Goal: Task Accomplishment & Management: Manage account settings

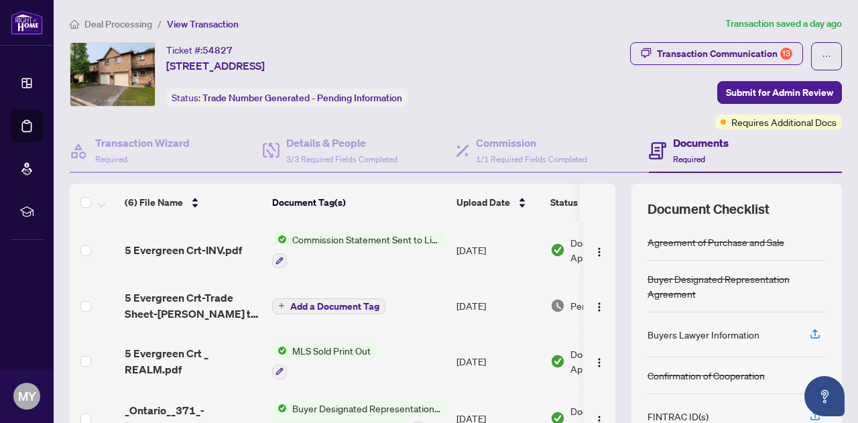
click at [599, 400] on td at bounding box center [599, 419] width 32 height 58
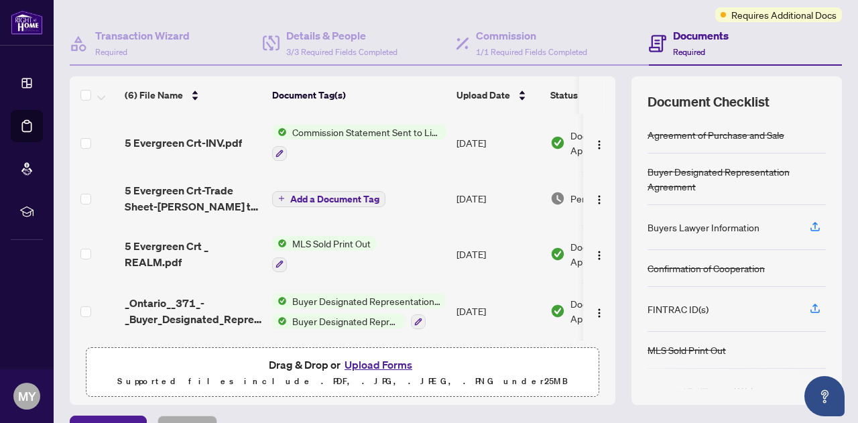
scroll to position [134, 0]
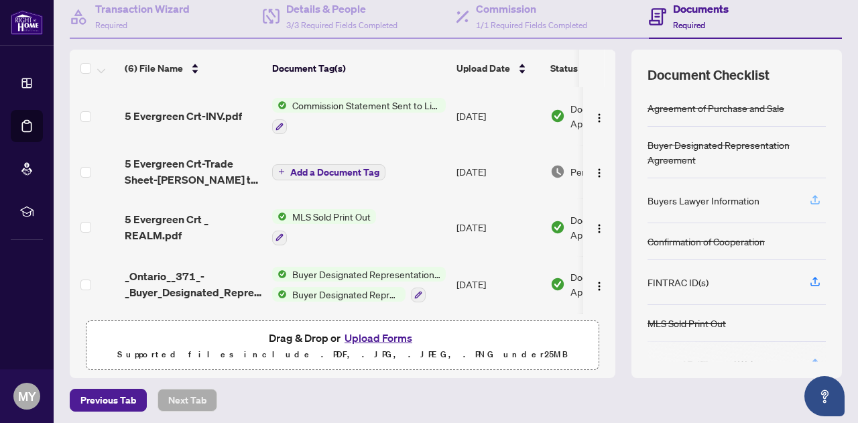
click at [813, 195] on icon "button" at bounding box center [815, 198] width 5 height 7
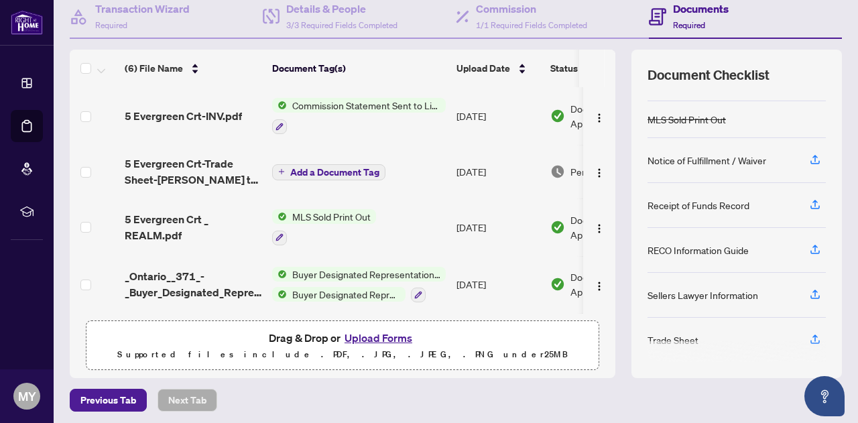
scroll to position [137, 0]
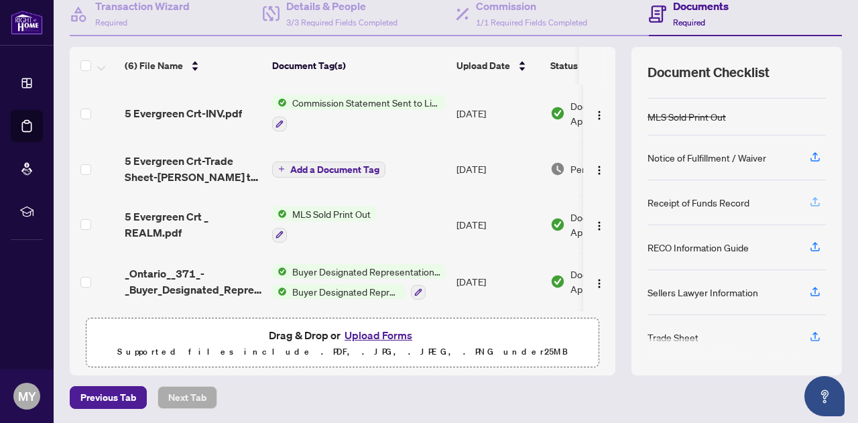
click at [809, 202] on icon "button" at bounding box center [815, 202] width 12 height 12
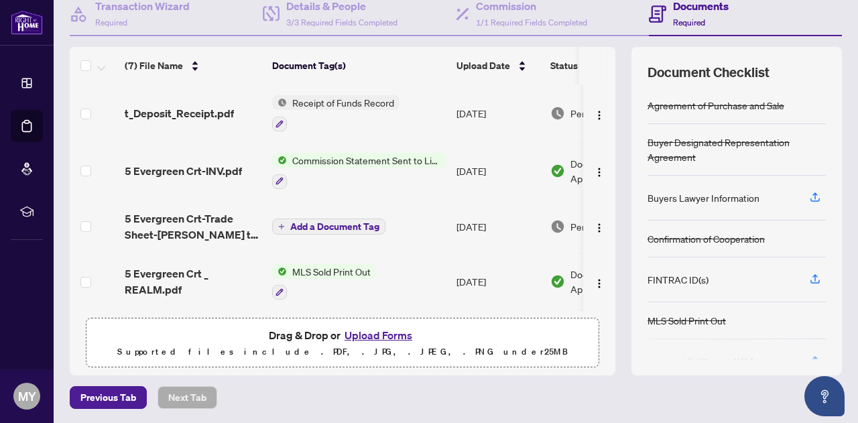
click at [826, 348] on div "Document Checklist Agreement of Purchase and Sale Buyer Designated Representati…" at bounding box center [737, 211] width 211 height 329
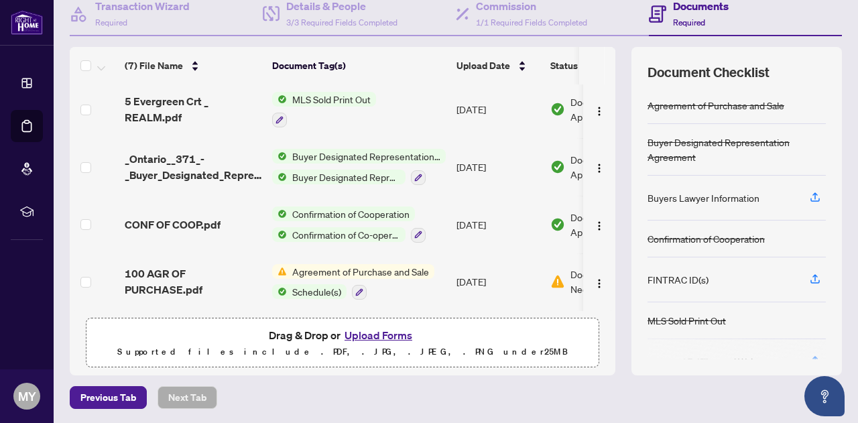
click at [732, 358] on div "Document Checklist Agreement of Purchase and Sale Buyer Designated Representati…" at bounding box center [737, 211] width 211 height 329
click at [605, 64] on th at bounding box center [610, 66] width 11 height 38
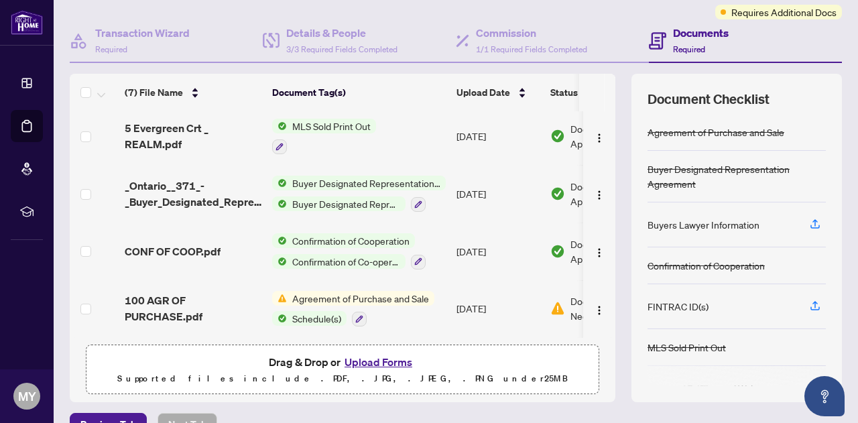
scroll to position [83, 0]
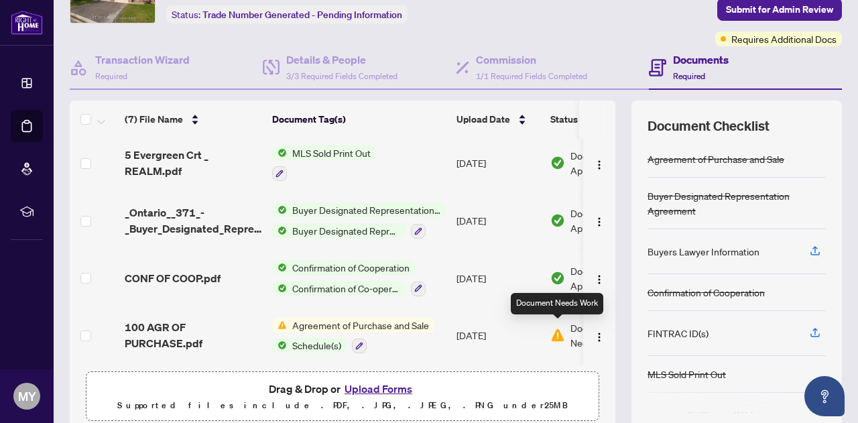
click at [559, 328] on img at bounding box center [557, 335] width 15 height 15
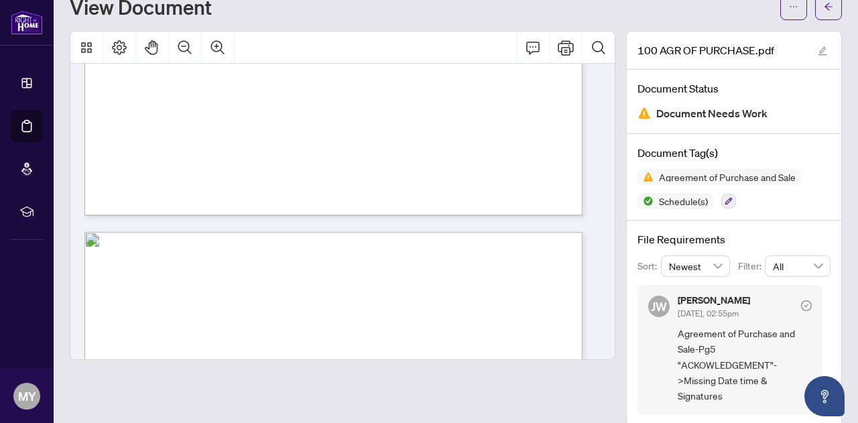
scroll to position [3154, 0]
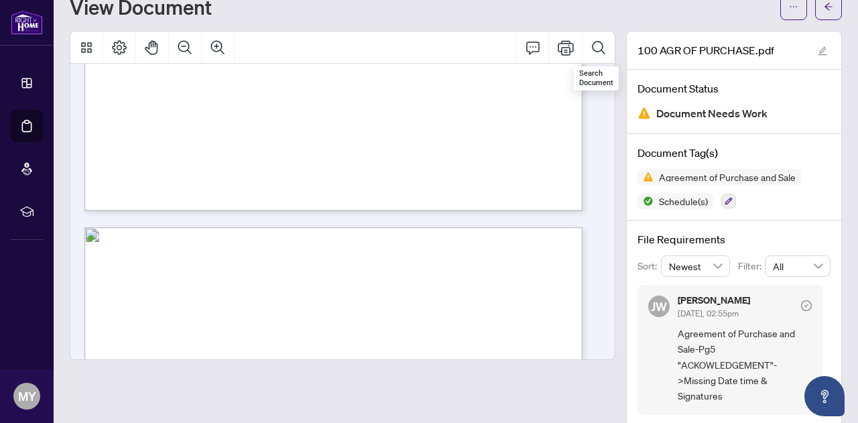
click at [599, 68] on div "Search Document" at bounding box center [596, 78] width 45 height 24
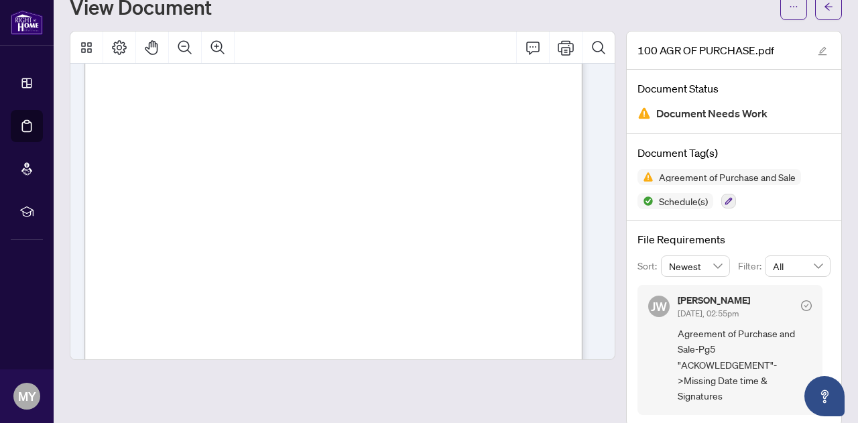
scroll to position [3360, 0]
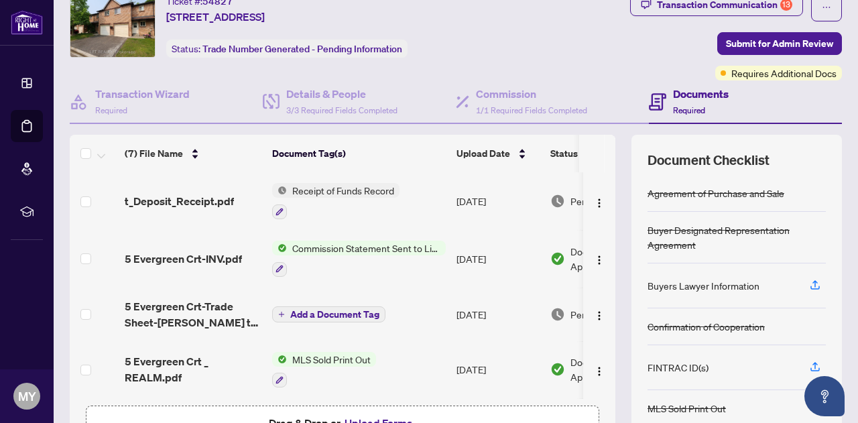
click at [339, 314] on span "Add a Document Tag" at bounding box center [334, 314] width 89 height 9
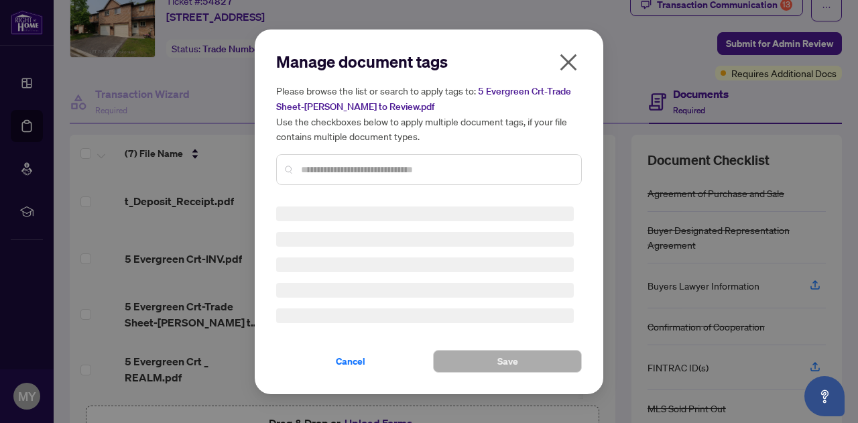
click at [562, 56] on icon "close" at bounding box center [568, 62] width 17 height 17
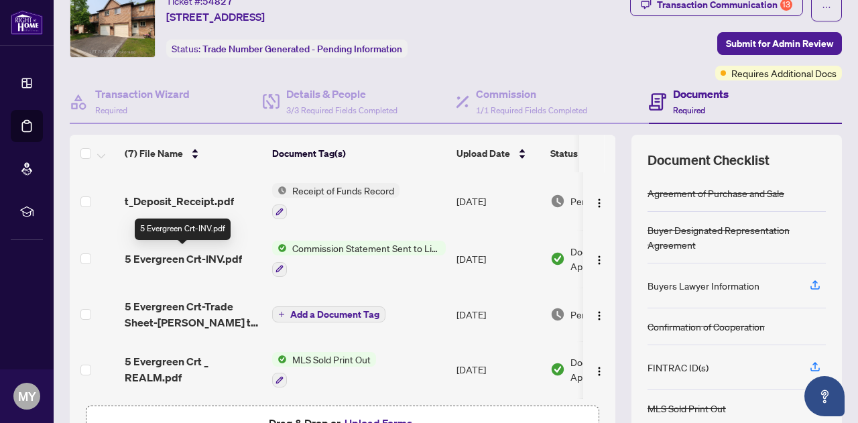
click at [210, 259] on span "5 Evergreen Crt-INV.pdf" at bounding box center [183, 259] width 117 height 16
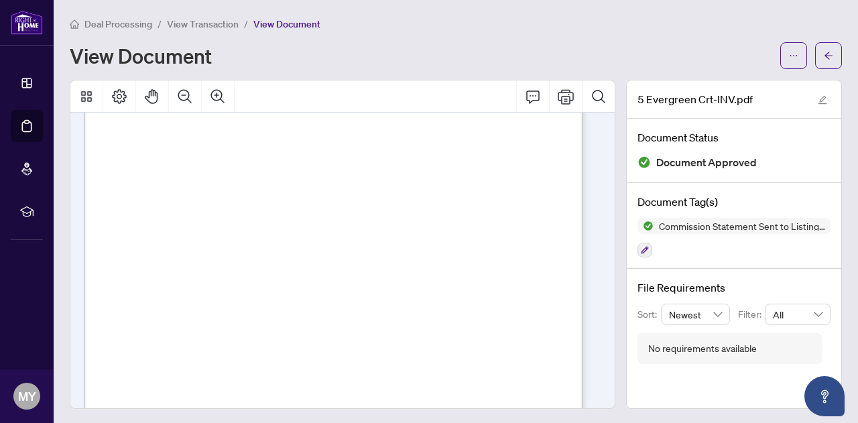
scroll to position [385, 0]
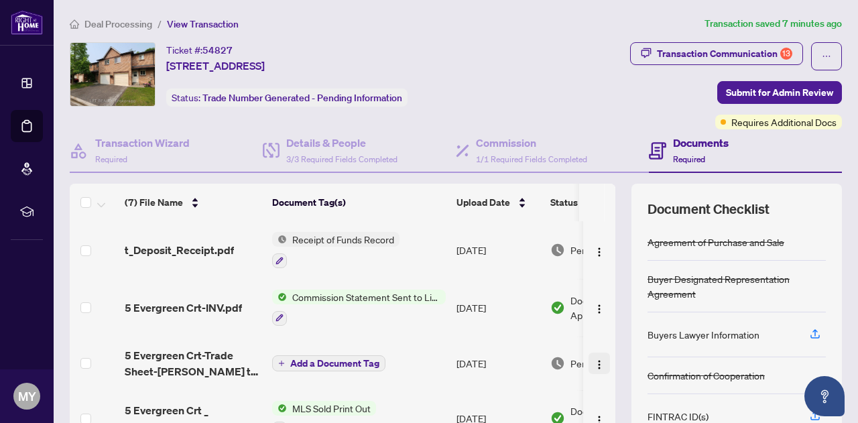
click at [594, 362] on img "button" at bounding box center [599, 364] width 11 height 11
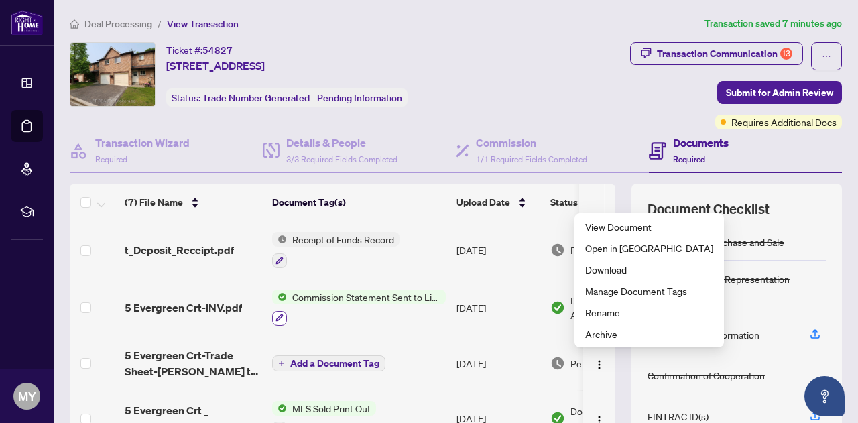
click at [279, 316] on icon "button" at bounding box center [279, 317] width 7 height 7
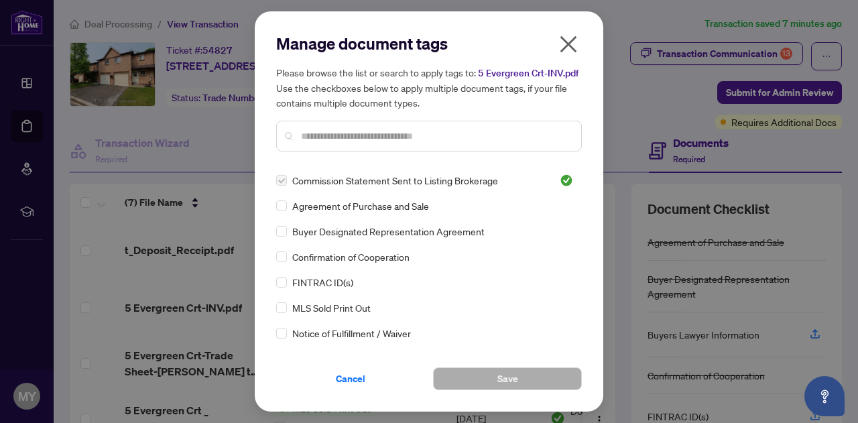
click at [582, 343] on div "Manage document tags Please browse the list or search to apply tags to: 5 Everg…" at bounding box center [429, 211] width 349 height 400
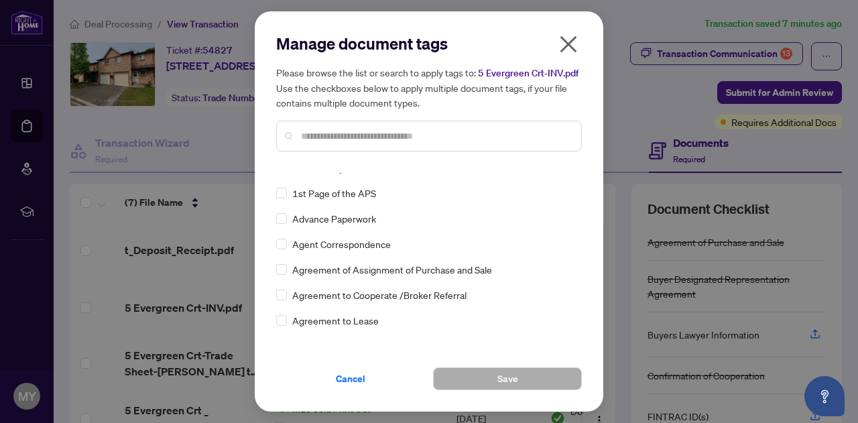
scroll to position [440, 0]
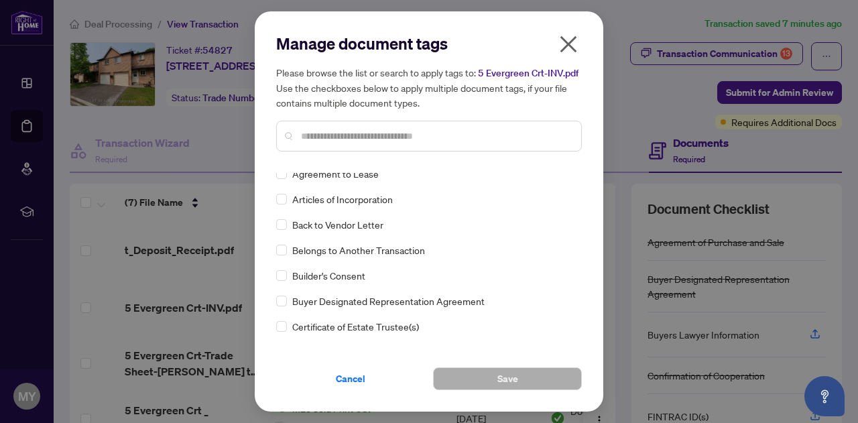
click at [623, 88] on div "Manage document tags Please browse the list or search to apply tags to: 5 Everg…" at bounding box center [429, 211] width 858 height 423
click at [566, 34] on icon "close" at bounding box center [568, 44] width 21 height 21
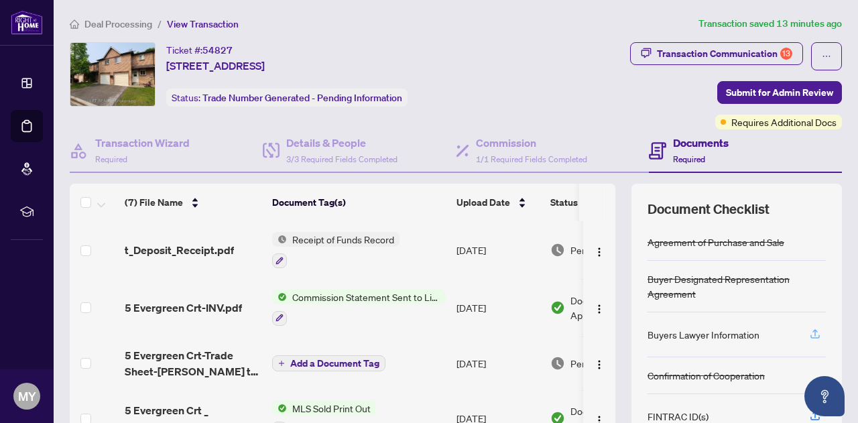
click at [809, 337] on icon "button" at bounding box center [815, 334] width 12 height 12
click at [809, 328] on icon "button" at bounding box center [815, 334] width 12 height 12
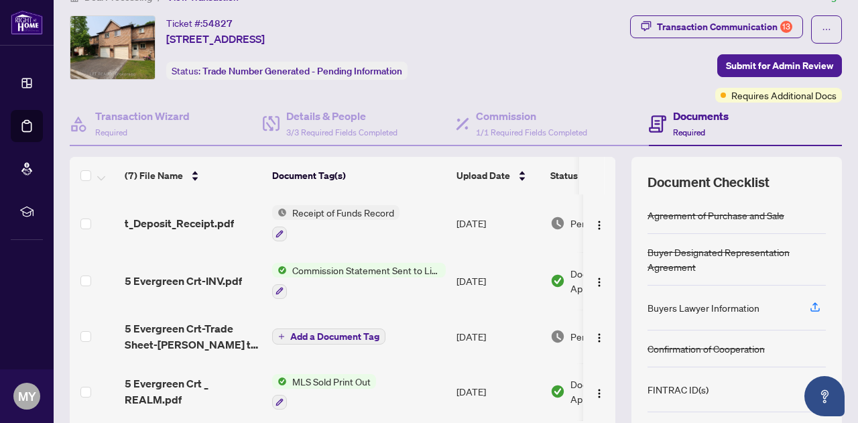
scroll to position [137, 0]
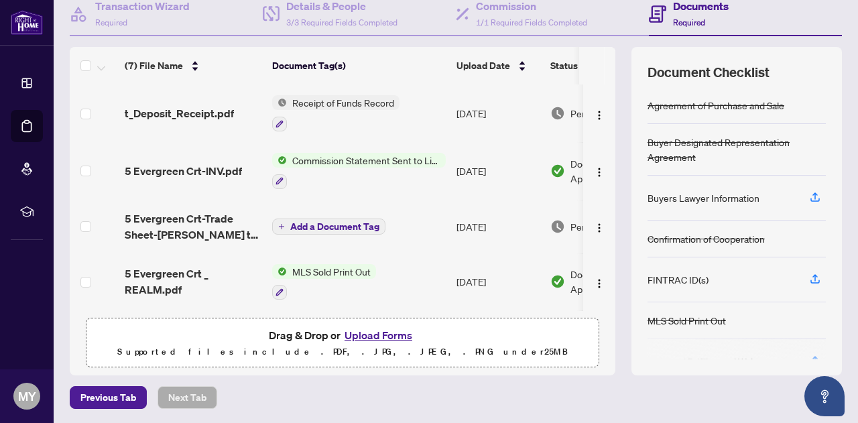
click at [806, 353] on div at bounding box center [737, 349] width 178 height 21
click at [789, 95] on div "Agreement of Purchase and Sale" at bounding box center [737, 105] width 178 height 37
click at [600, 268] on td at bounding box center [599, 282] width 32 height 58
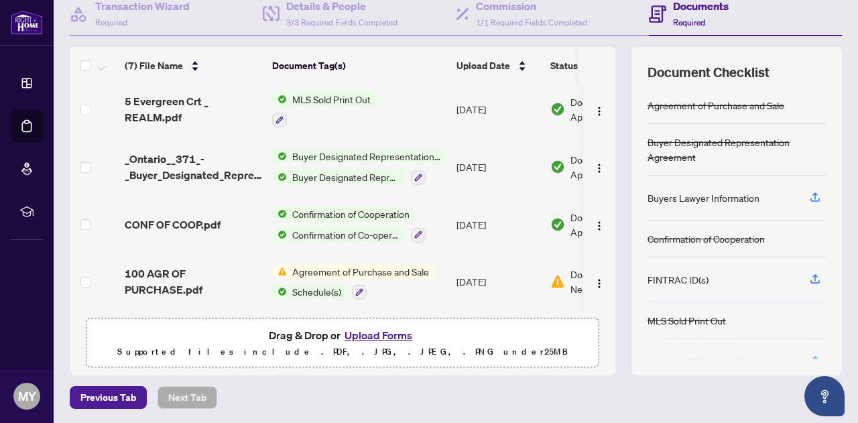
click at [825, 342] on div "Document Checklist Agreement of Purchase and Sale Buyer Designated Representati…" at bounding box center [737, 211] width 211 height 329
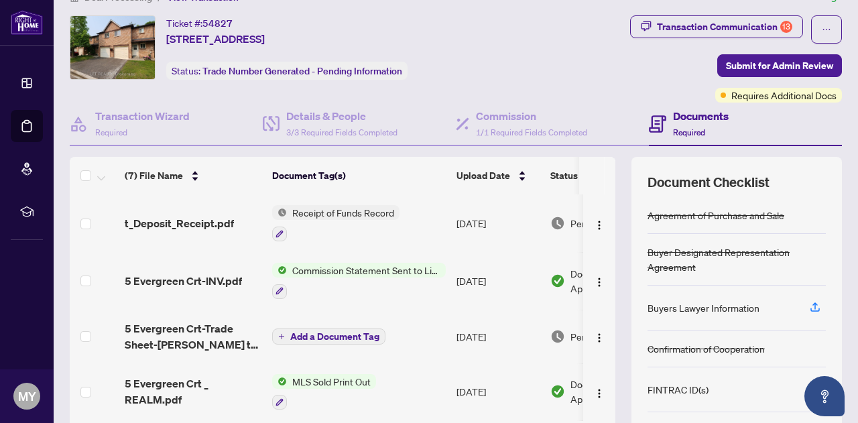
scroll to position [137, 0]
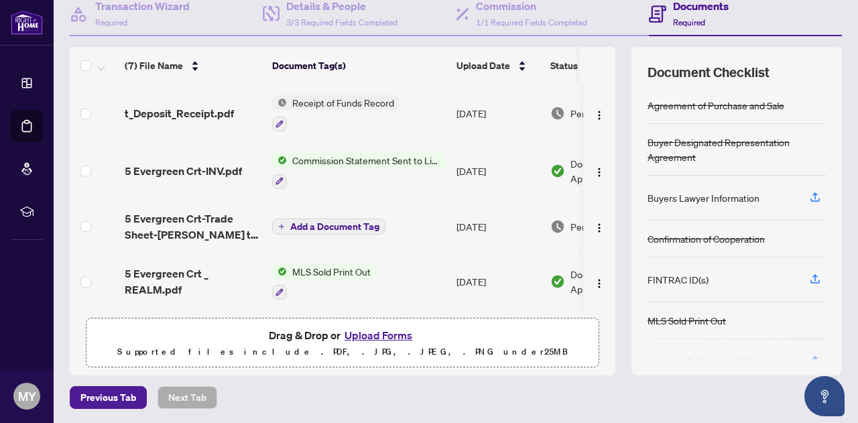
click at [807, 353] on div at bounding box center [737, 349] width 178 height 21
click at [727, 349] on div at bounding box center [737, 349] width 178 height 21
click at [752, 313] on div "MLS Sold Print Out" at bounding box center [737, 320] width 178 height 37
click at [703, 5] on h4 "Documents" at bounding box center [701, 6] width 56 height 16
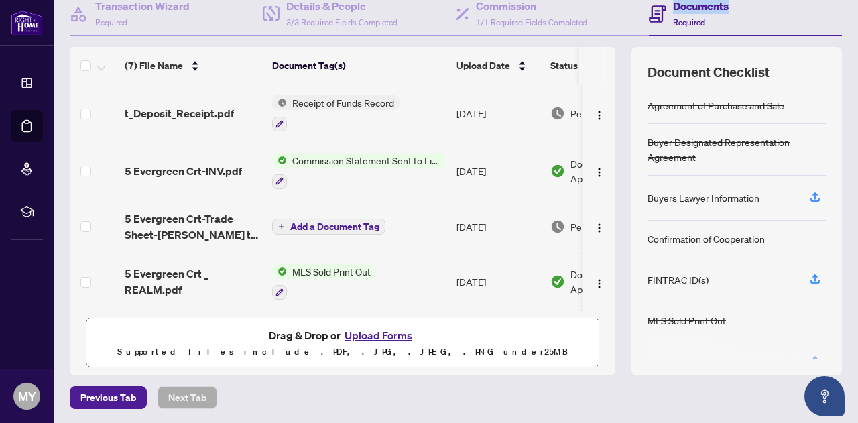
click at [703, 5] on h4 "Documents" at bounding box center [701, 6] width 56 height 16
click at [117, 396] on span "Previous Tab" at bounding box center [108, 397] width 56 height 21
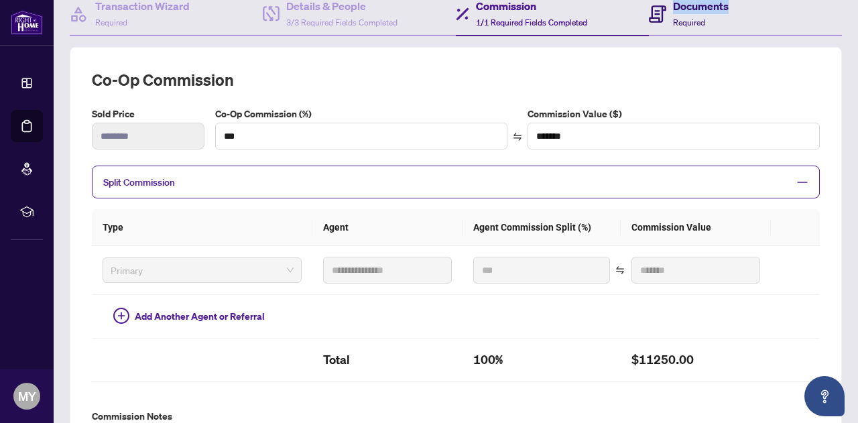
click at [684, 3] on h4 "Documents" at bounding box center [701, 6] width 56 height 16
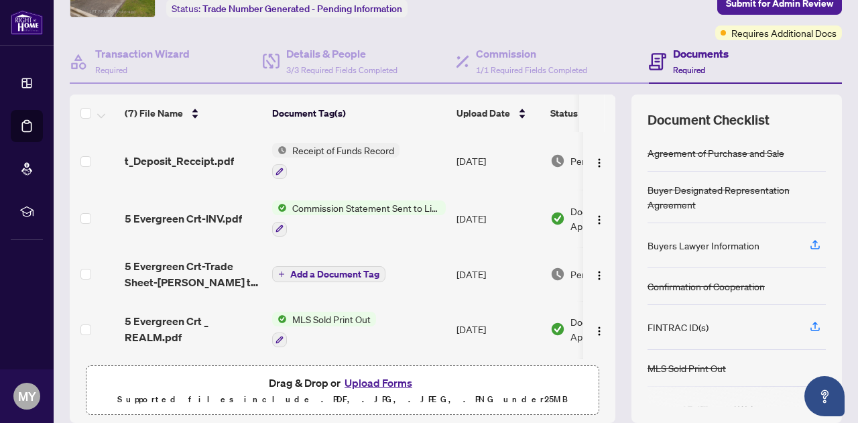
scroll to position [137, 0]
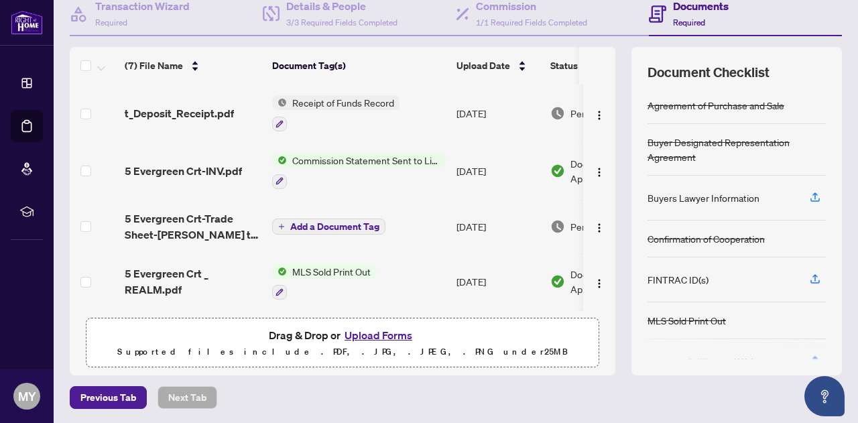
click at [829, 284] on div "Document Checklist Agreement of Purchase and Sale Buyer Designated Representati…" at bounding box center [737, 211] width 211 height 329
click at [721, 115] on div "Agreement of Purchase and Sale" at bounding box center [737, 105] width 178 height 37
click at [601, 270] on td at bounding box center [599, 282] width 32 height 58
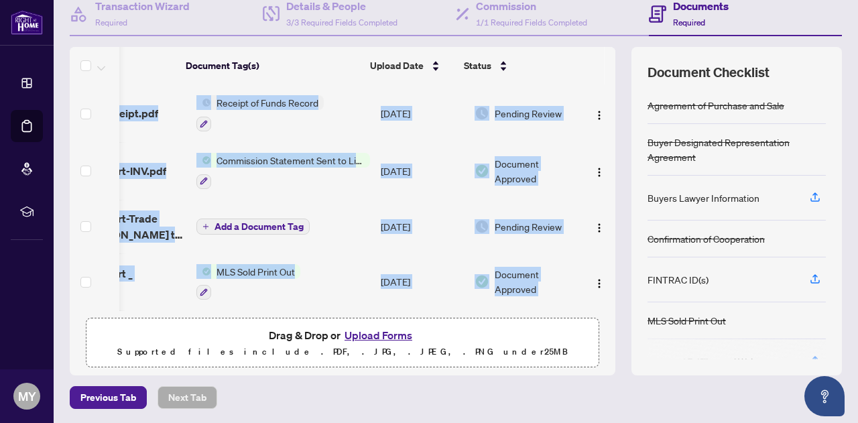
click at [604, 269] on div "(7) File Name Document Tag(s) Upload Date Status t_Deposit_Receipt.pdf Receipt …" at bounding box center [343, 197] width 546 height 227
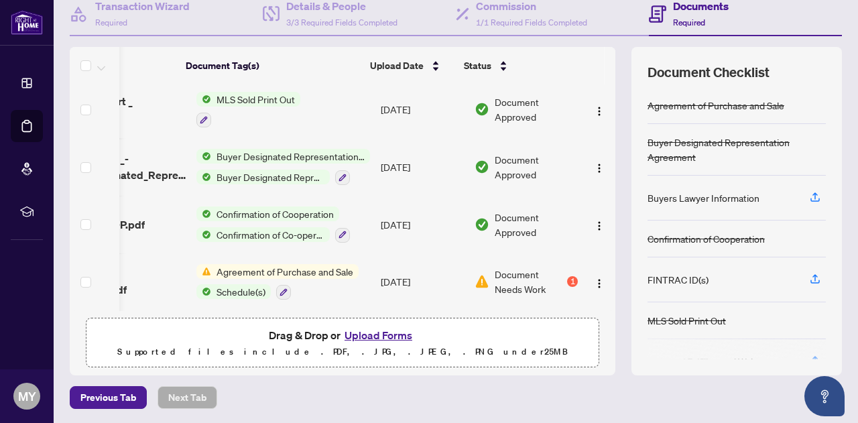
click at [738, 351] on div at bounding box center [737, 349] width 178 height 21
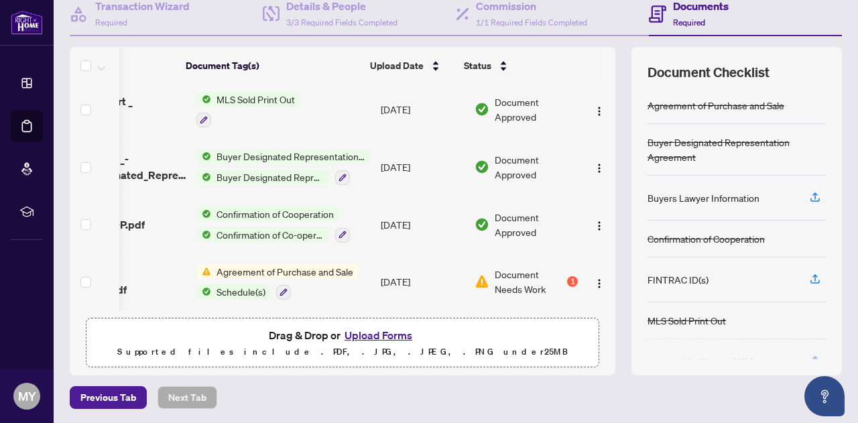
click at [738, 351] on div at bounding box center [737, 349] width 178 height 21
click at [670, 281] on div "FINTRAC ID(s)" at bounding box center [678, 279] width 61 height 15
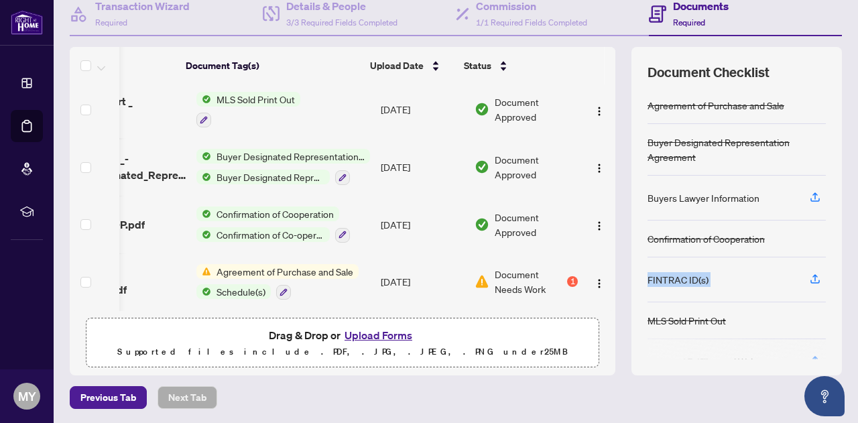
click at [670, 281] on div "FINTRAC ID(s)" at bounding box center [678, 279] width 61 height 15
click at [371, 335] on button "Upload Forms" at bounding box center [379, 335] width 76 height 17
